Goal: Navigation & Orientation: Find specific page/section

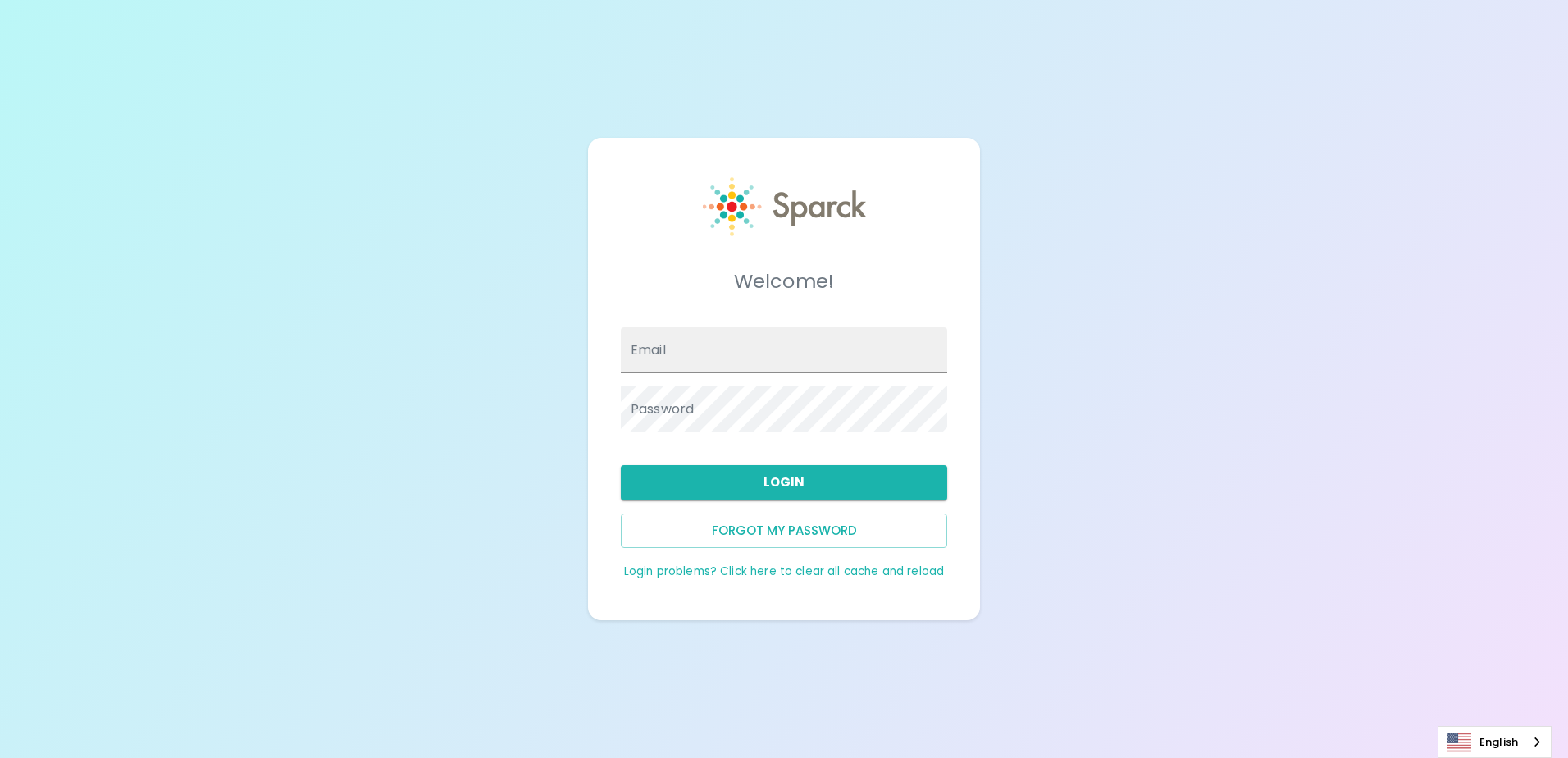
type input "[EMAIL_ADDRESS][DOMAIN_NAME]"
click at [751, 326] on div "Email [EMAIL_ADDRESS][DOMAIN_NAME]" at bounding box center [777, 343] width 340 height 59
click at [748, 482] on button "Login" at bounding box center [784, 481] width 327 height 34
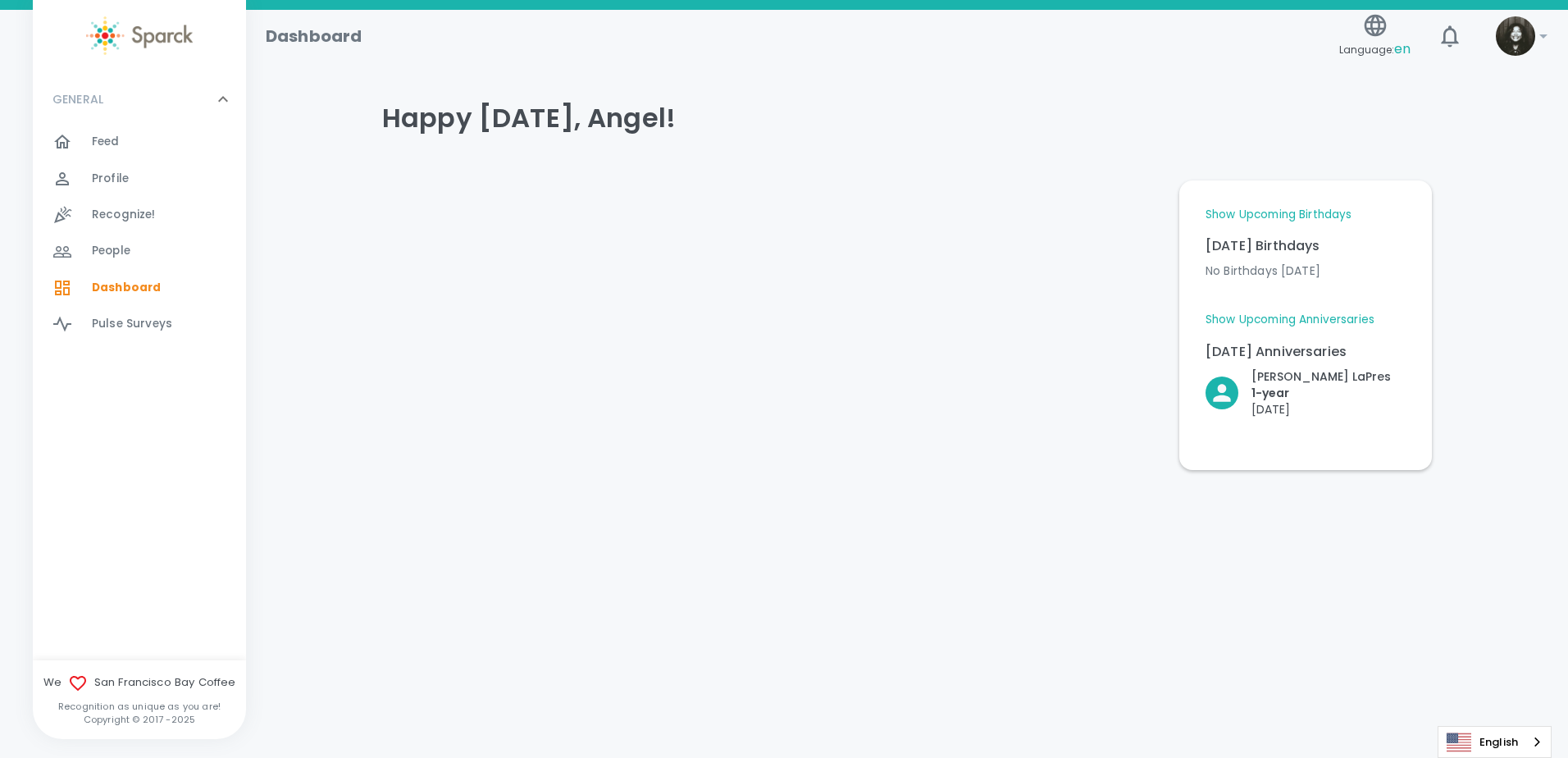
click at [95, 149] on span "Feed" at bounding box center [106, 142] width 28 height 17
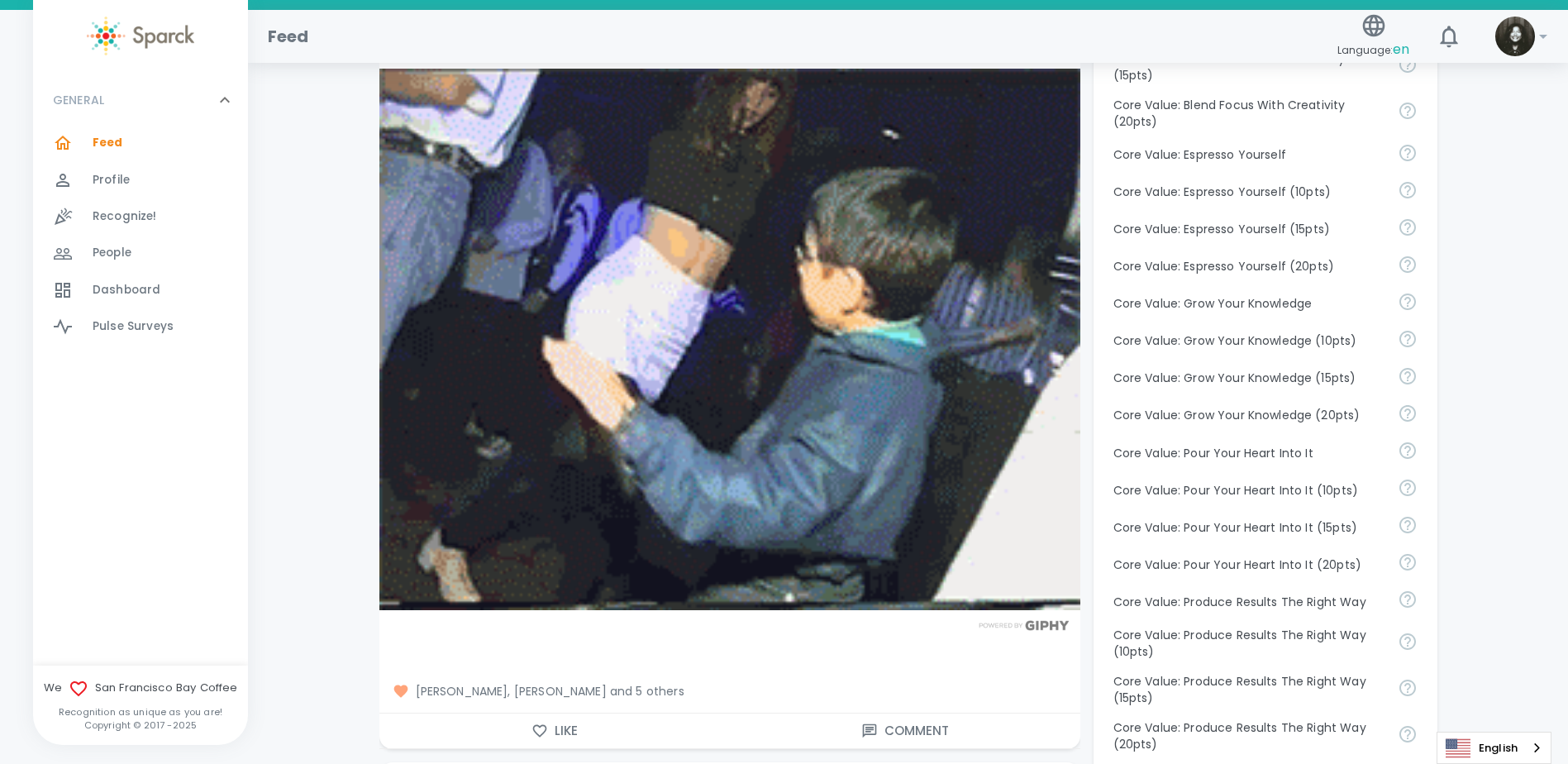
scroll to position [1075, 0]
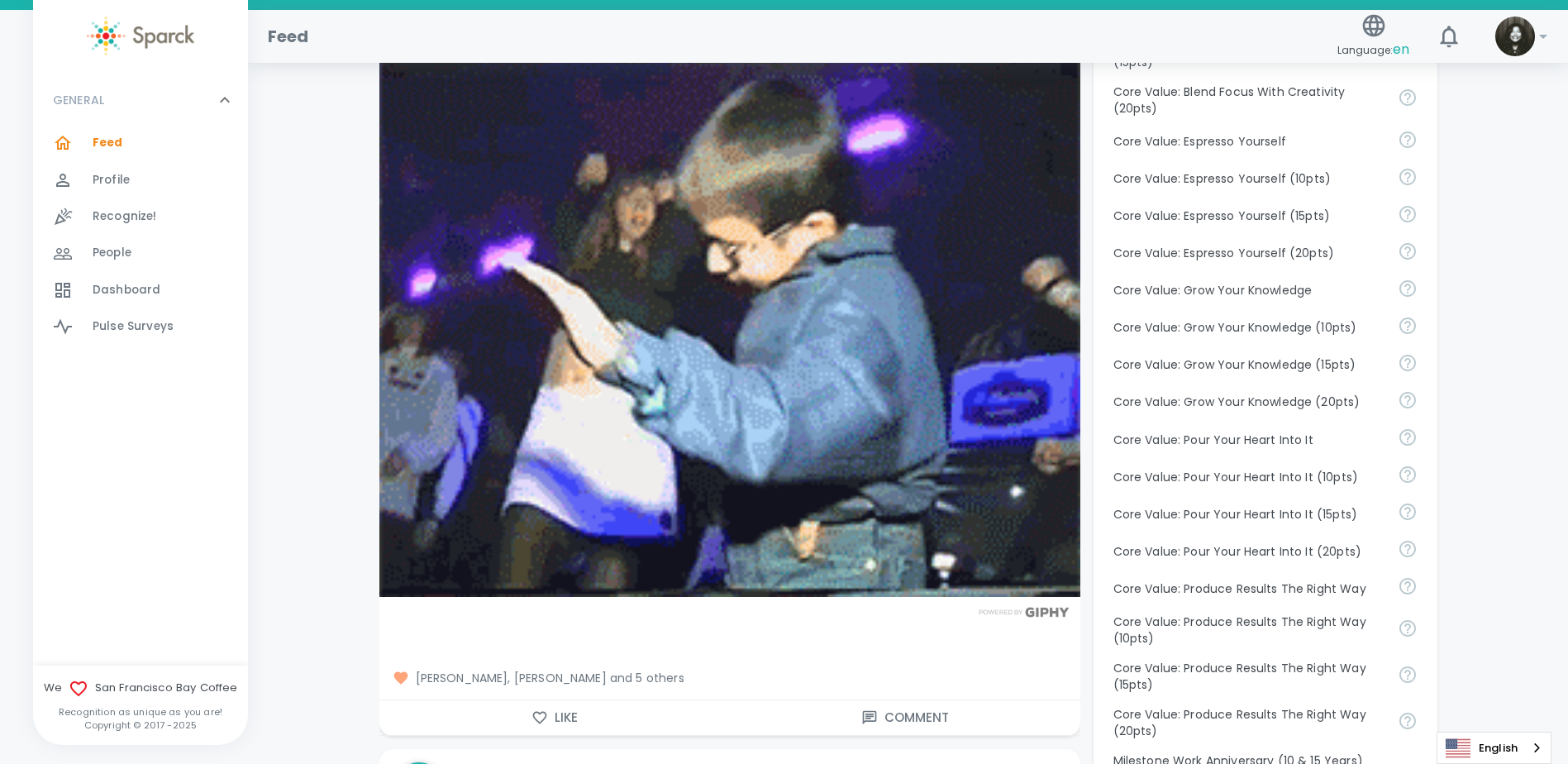
click at [676, 670] on span "Simon Nguyen, Joanna Ruvalcaba and 5 others" at bounding box center [730, 678] width 674 height 17
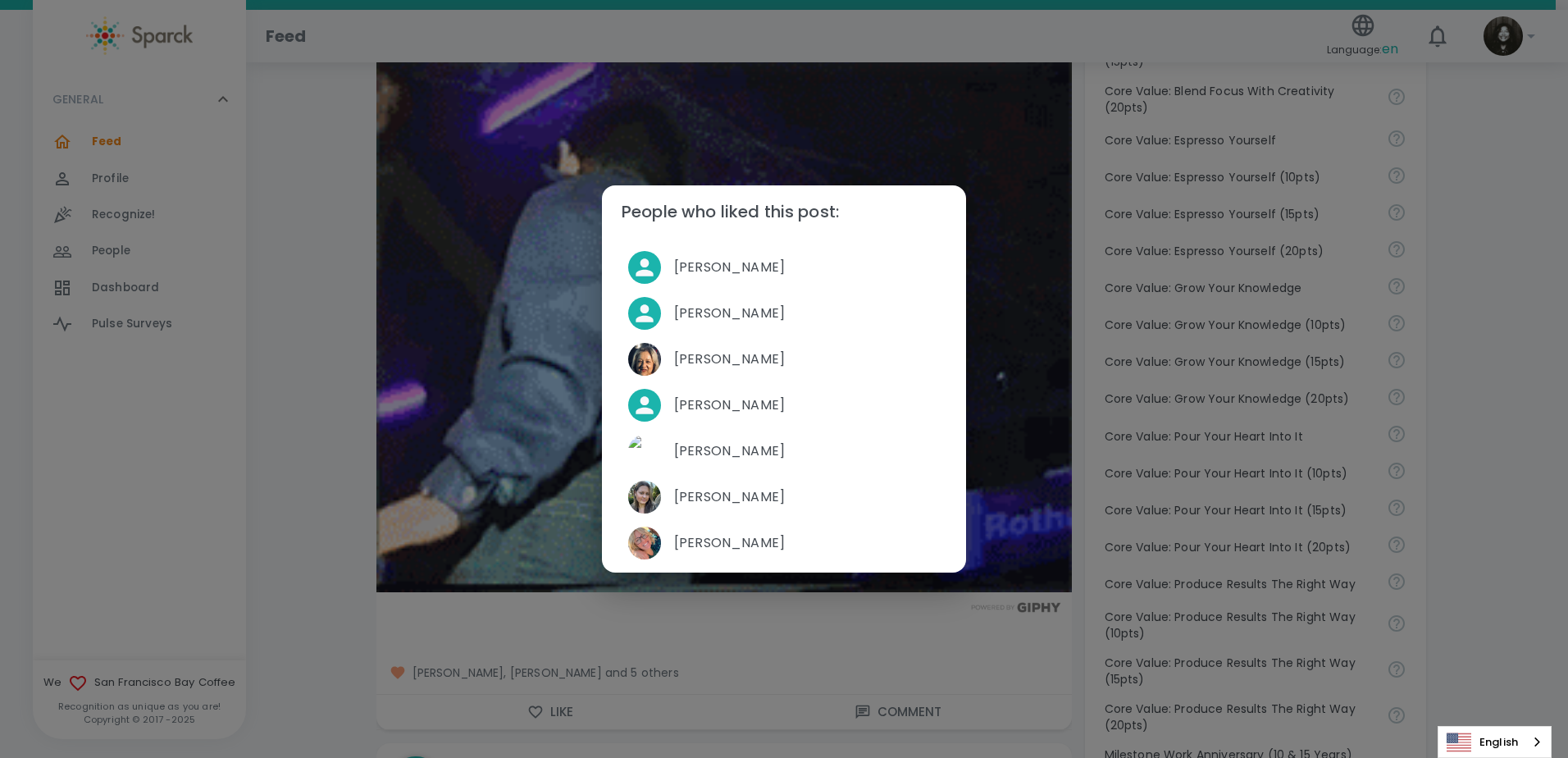
click at [317, 454] on div "People who liked this post: Simon Nguyen Joanna Ruvalcaba Monica Loncich Yeseni…" at bounding box center [784, 379] width 1568 height 758
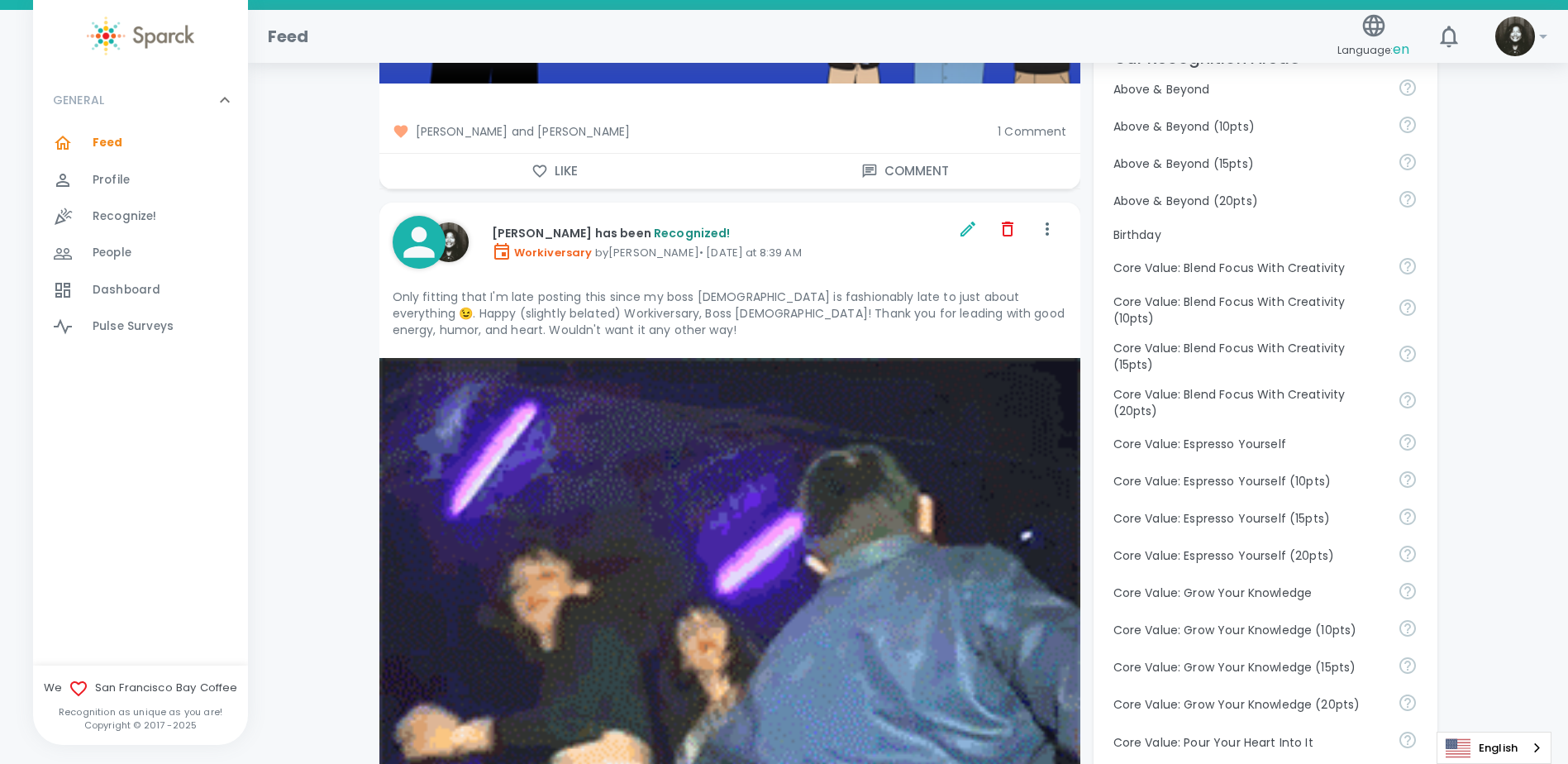
scroll to position [744, 0]
